Goal: Check status: Check status

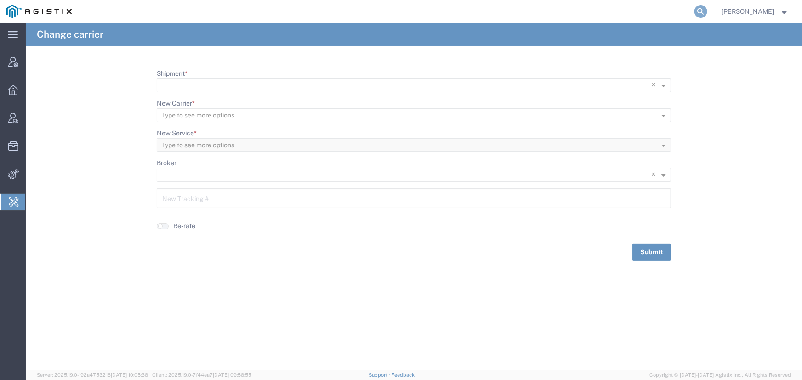
click at [700, 10] on icon at bounding box center [700, 11] width 13 height 13
type input "56819926"
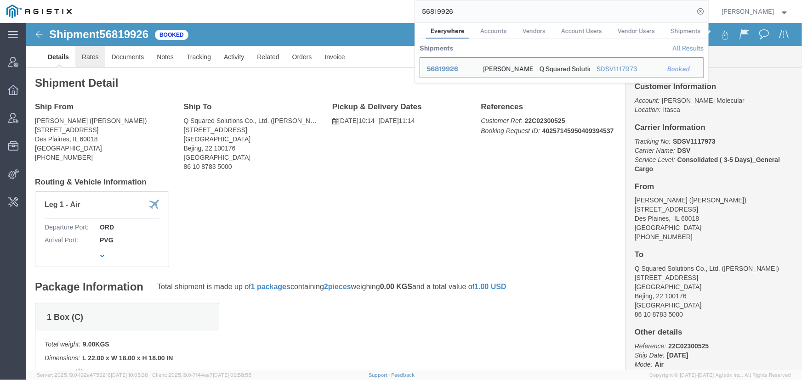
click link "Rates"
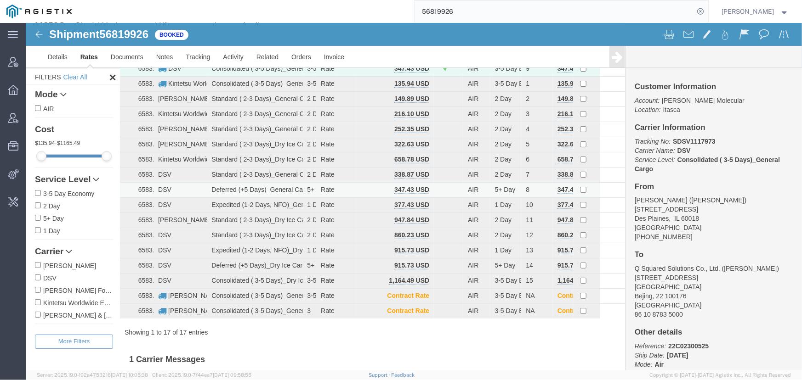
scroll to position [60, 0]
click at [754, 14] on span "Jenneffer Jahraus" at bounding box center [748, 11] width 52 height 10
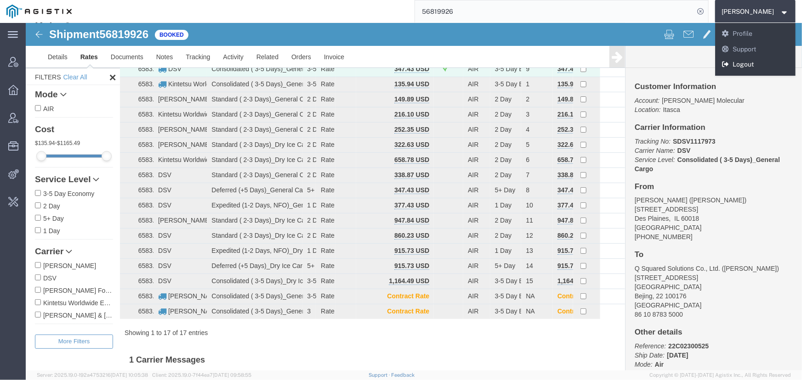
click at [751, 64] on link "Logout" at bounding box center [755, 65] width 81 height 16
